Goal: Find contact information: Find contact information

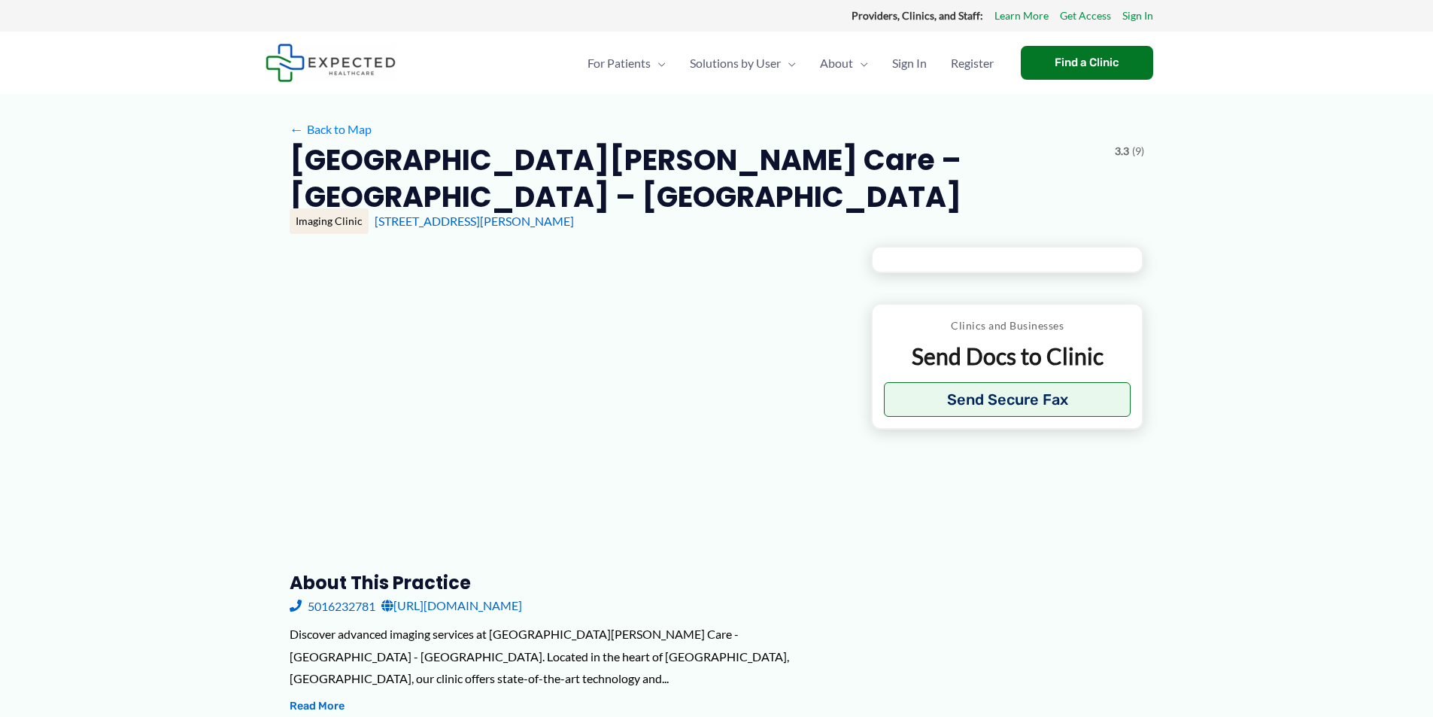
type input "**********"
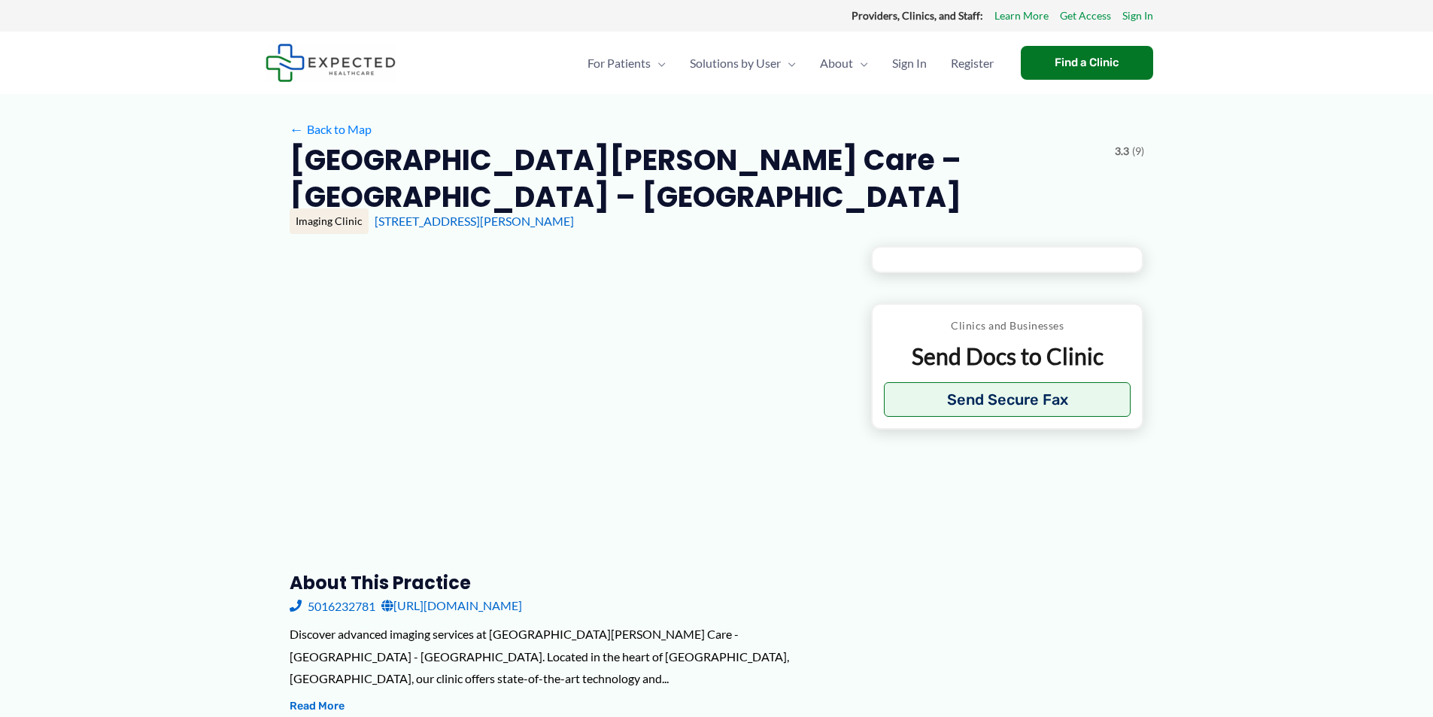
type input "**********"
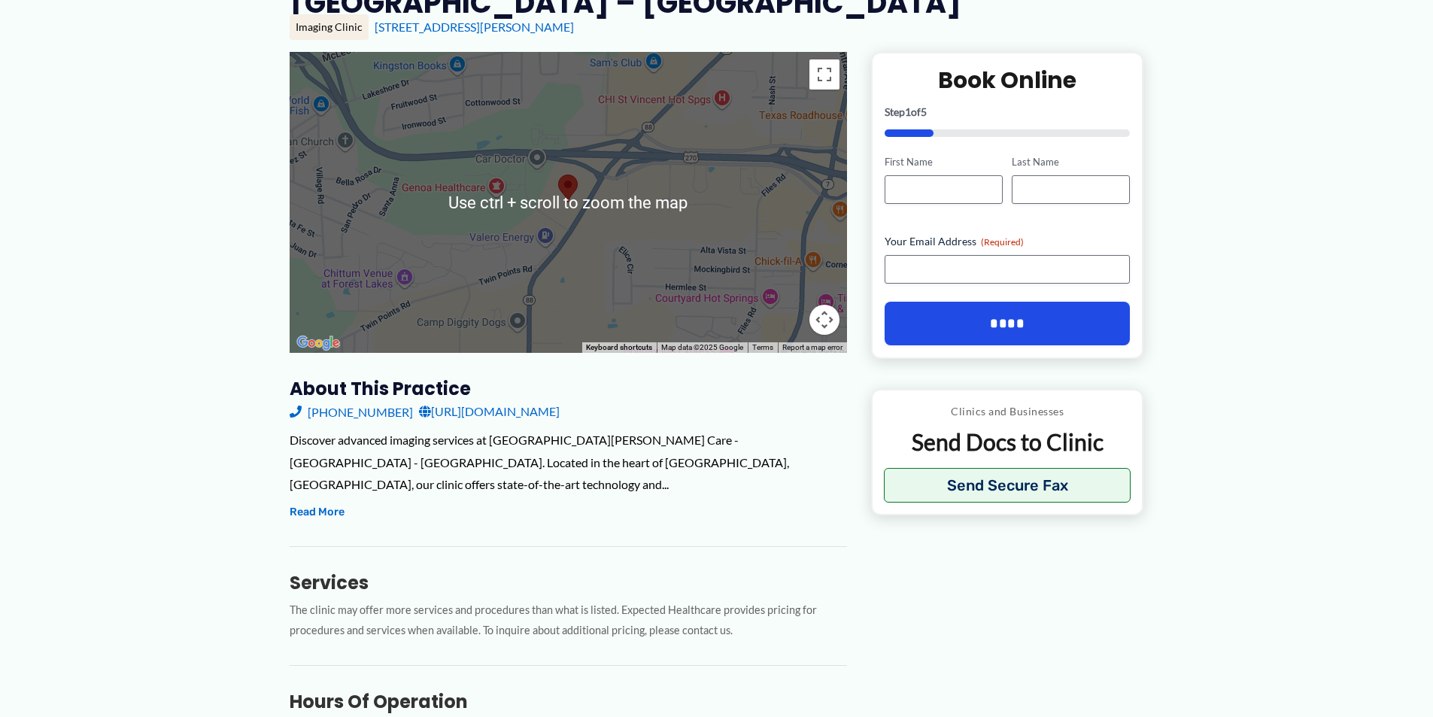
scroll to position [376, 0]
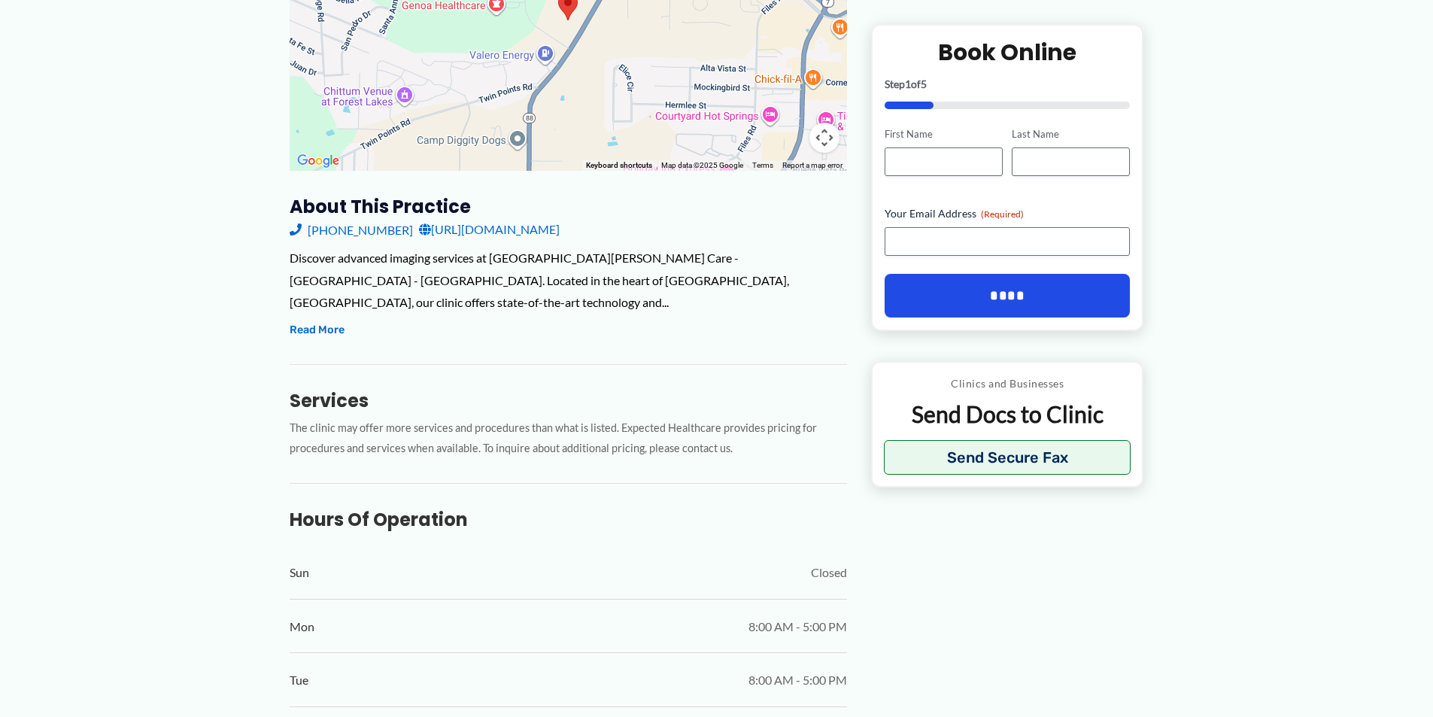
click at [560, 233] on link "[URL][DOMAIN_NAME]" at bounding box center [489, 229] width 141 height 23
